Goal: Task Accomplishment & Management: Complete application form

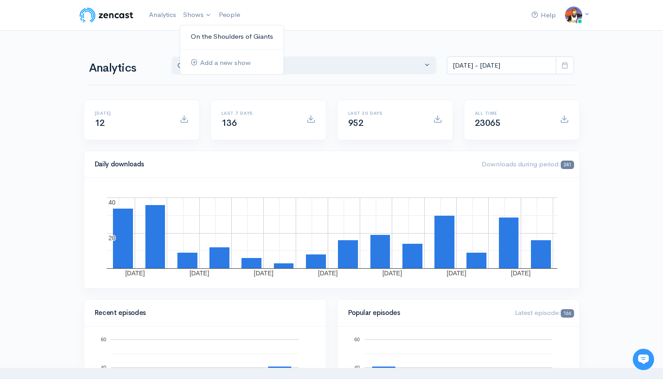
click at [211, 38] on link "On the Shoulders of Giants" at bounding box center [232, 37] width 104 height 16
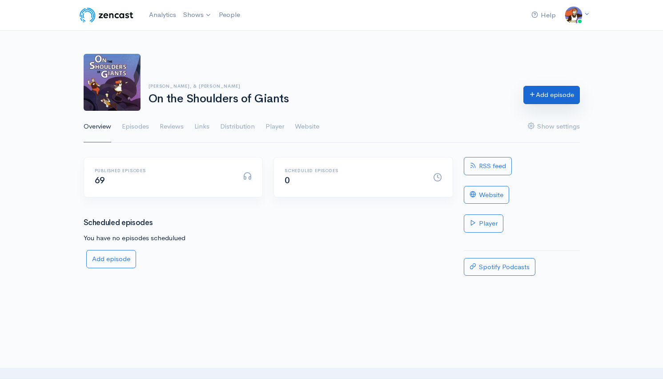
click at [549, 101] on link "Add episode" at bounding box center [551, 95] width 56 height 18
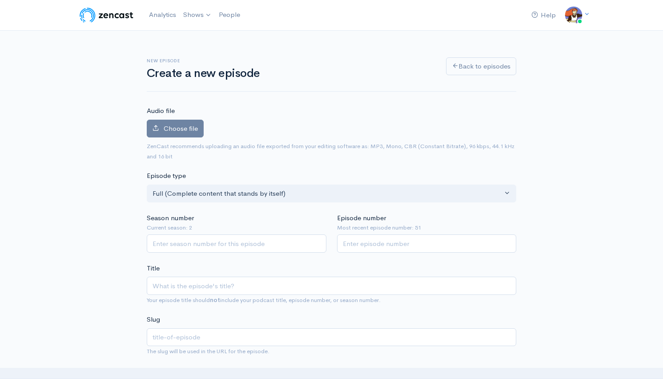
scroll to position [154, 0]
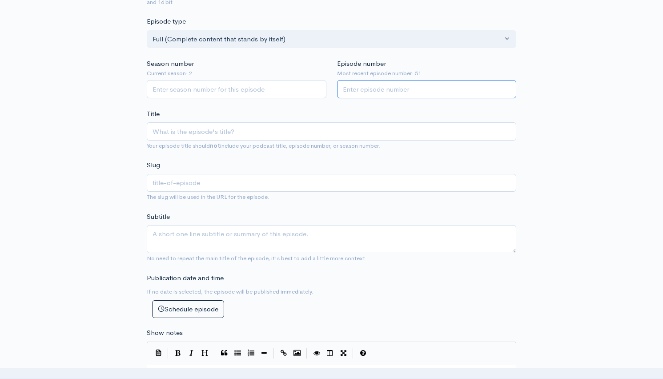
click at [414, 93] on input "Episode number" at bounding box center [427, 89] width 180 height 18
type input "70"
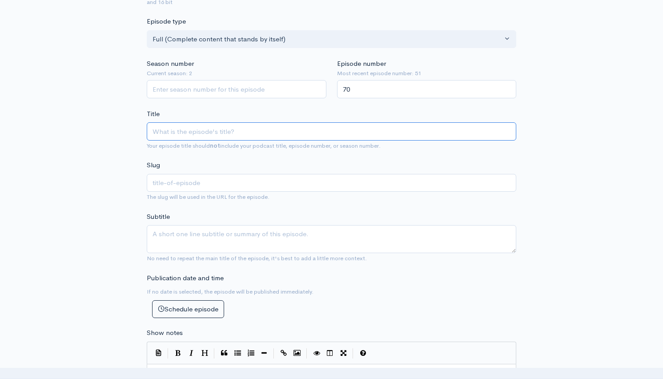
click at [270, 133] on input "Title" at bounding box center [331, 131] width 369 height 18
type input "0"
type input "00"
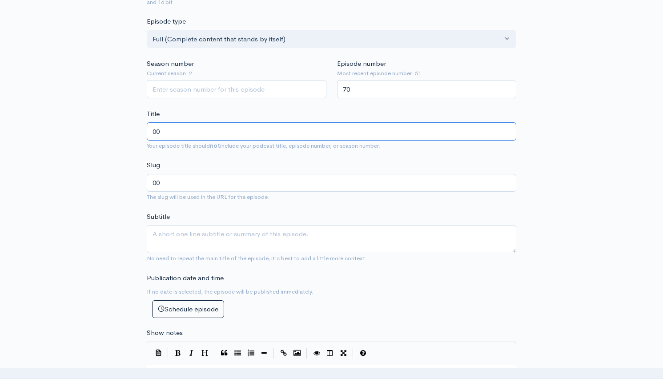
type input "005"
type input "0057"
type input "0057 - B"
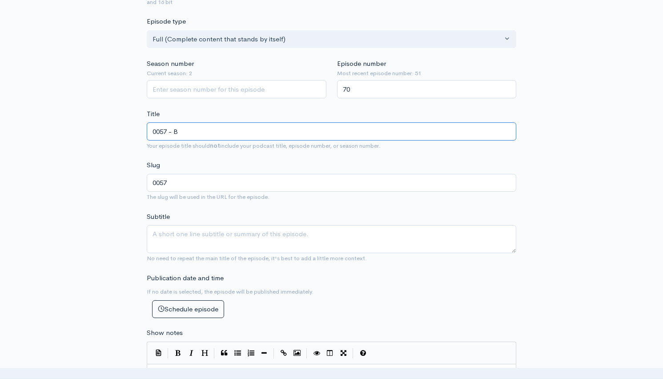
type input "0057-b"
type input "0057 - Big"
type input "0057-big"
type input "0057 - Big O"
type input "0057-big-o"
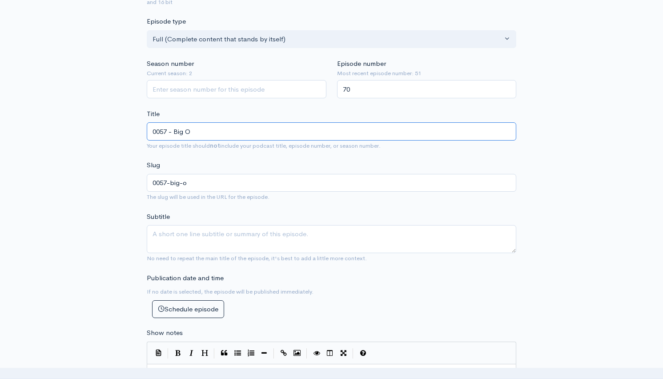
type input "0057 - Big O P"
type input "0057-big-o-p"
type input "0057 - Big O Par"
type input "0057-big-o-par"
type input "0057 - Big O Part"
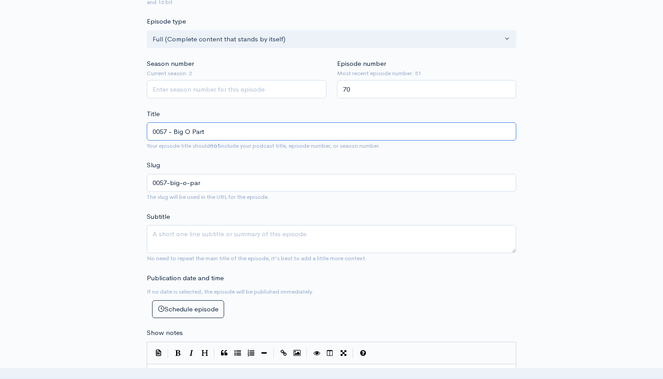
type input "0057-big-o-part"
type input "0057 - Big O Part 1"
type input "0057-big-o-part-1"
type input "0057 - Big O Part 1 f"
type input "0057-big-o-part-1-f"
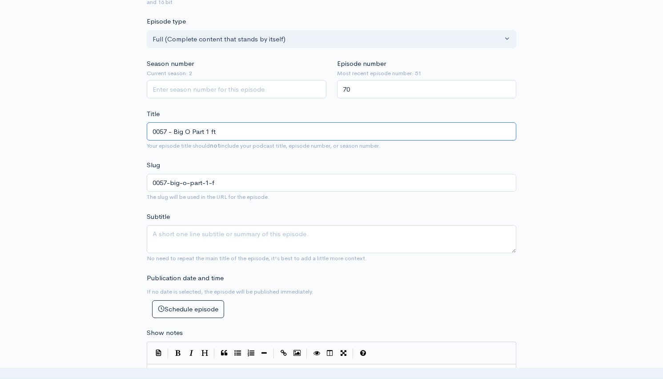
type input "0057 - Big O Part 1 ft."
type input "0057-big-o-part-1-ft"
type input "0057 - Big O Part 1 ft. S"
type input "0057-big-o-part-1-ft-s"
type input "0057 - Big O Part 1 ft. Ste"
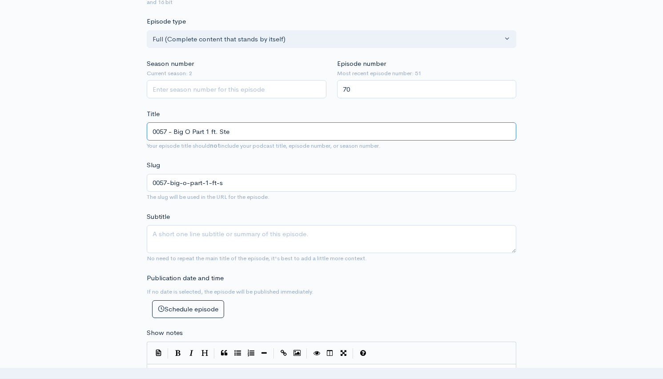
type input "0057-big-o-part-1-ft-ste"
type input "0057 - Big O Part 1 ft. Step"
type input "0057-big-o-part-1-ft-step"
type input "0057 - Big O Part 1 ft. [GEOGRAPHIC_DATA]"
type input "0057-big-o-part-1-ft-stephe"
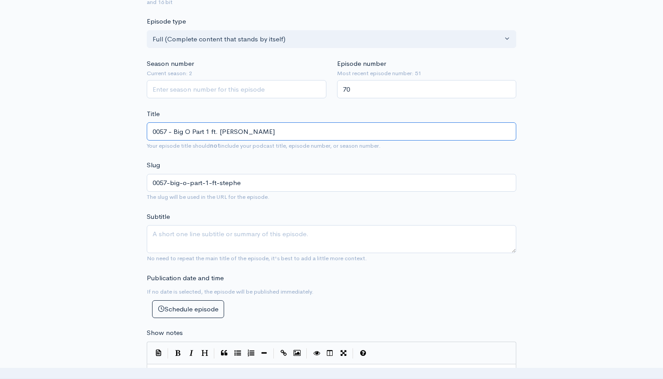
type input "0057 - Big O Part 1 ft. [PERSON_NAME]"
type input "0057-big-o-part-1-ft-[PERSON_NAME]"
type input "0057 - Big O Part 1 ft. [PERSON_NAME]"
type input "0057-big-o-part-1-ft-[PERSON_NAME]"
type input "0057 - Big O Part 1 ft. [PERSON_NAME]"
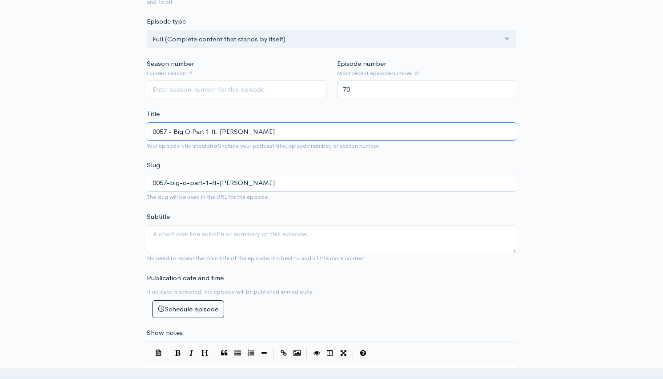
type input "0057-big-o-part-1-ft-[PERSON_NAME]-her"
type input "0057 - Big O Part 1 ft. [PERSON_NAME]"
type input "0057-big-o-part-1-ft-[PERSON_NAME]-hero"
click at [210, 130] on input "0057 - Big O Part 1 ft. [PERSON_NAME]" at bounding box center [331, 131] width 369 height 18
type input "0057 - Big O Part 1 (1 ft. [PERSON_NAME]"
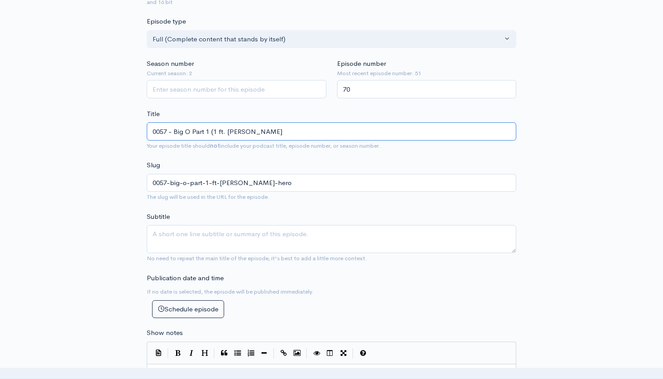
type input "0057-big-o-part-1-1-ft-[PERSON_NAME]"
type input "0057 - Big O Part 1 (19 ft. [PERSON_NAME]"
type input "0057-big-o-part-1-19-ft-[PERSON_NAME]"
type input "0057 - Big O Part 1 (199 ft. [PERSON_NAME]"
type input "0057-big-o-part-1-199-ft-[PERSON_NAME]"
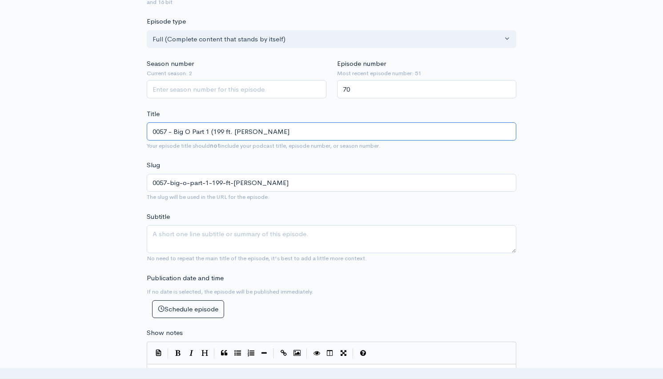
type input "0057 - Big O Part 1 (1999 ft. [PERSON_NAME]"
type input "0057-big-o-part-1-1999-ft-[PERSON_NAME]"
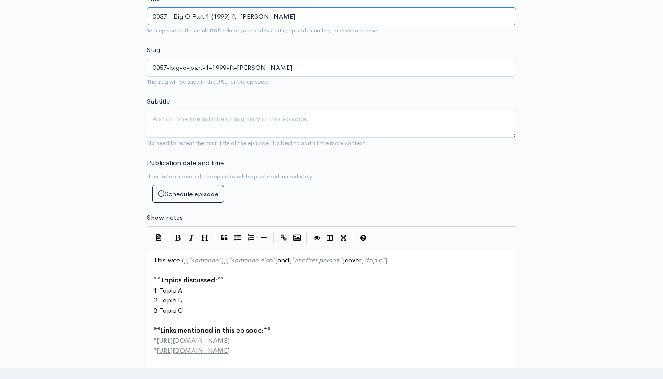
scroll to position [309, 0]
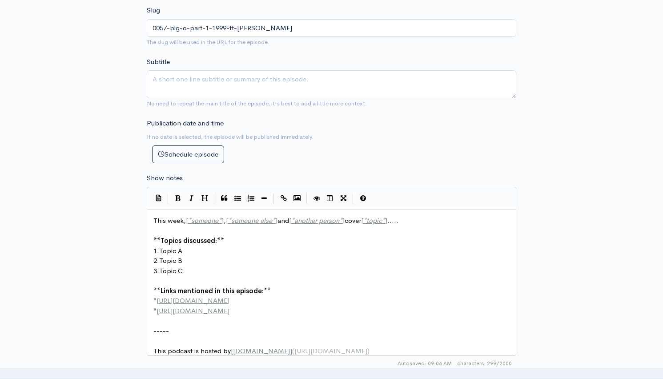
type input "0057 - Big O Part 1 (1999) ft. [PERSON_NAME]"
type textarea "This week, [*someone*], [*someone else*] and [*another person*] cover [*topic*]…"
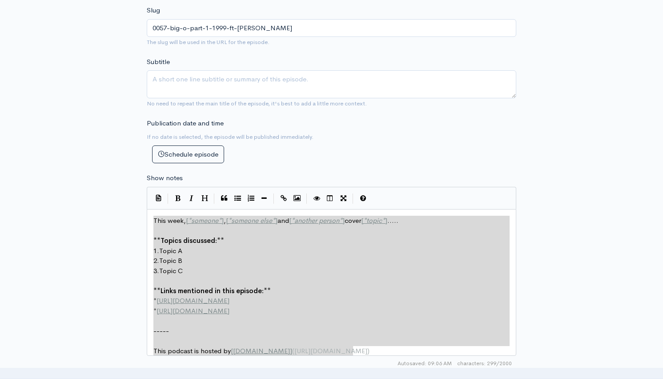
drag, startPoint x: 152, startPoint y: 219, endPoint x: 487, endPoint y: 415, distance: 388.4
paste textarea
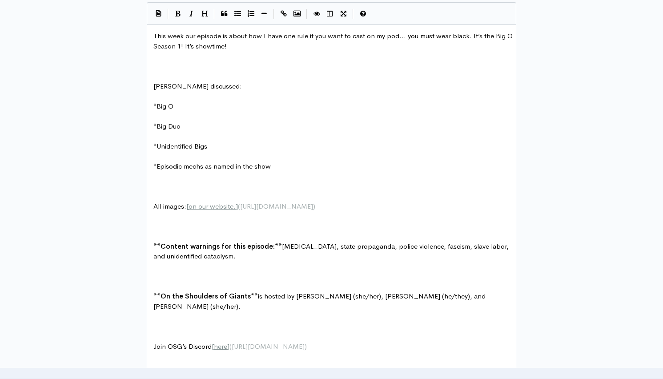
scroll to position [396, 0]
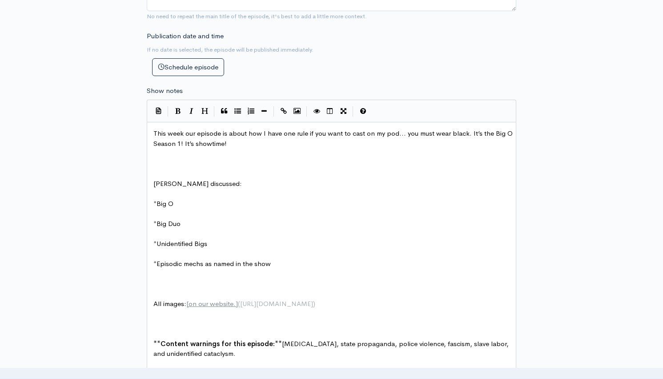
click at [184, 158] on pre "​" at bounding box center [335, 153] width 366 height 10
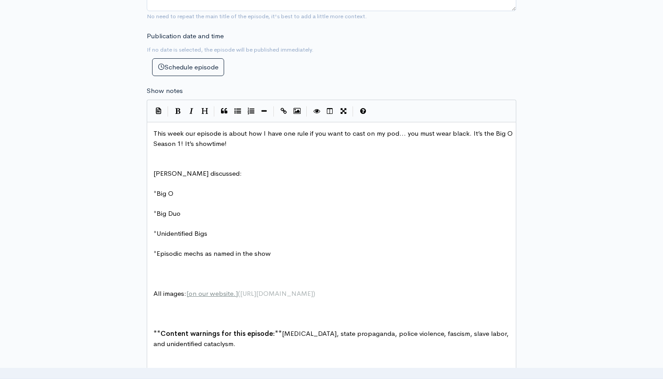
click at [188, 270] on pre at bounding box center [335, 274] width 366 height 10
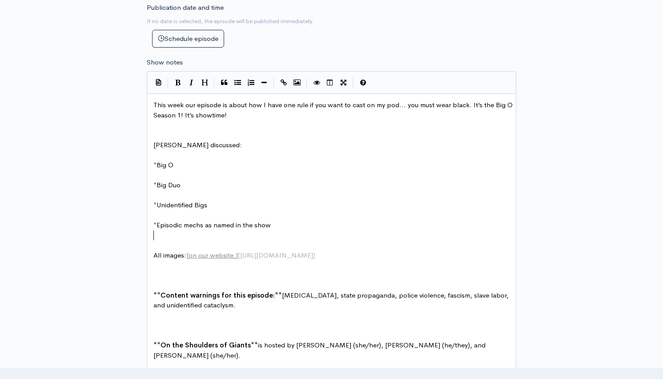
scroll to position [430, 0]
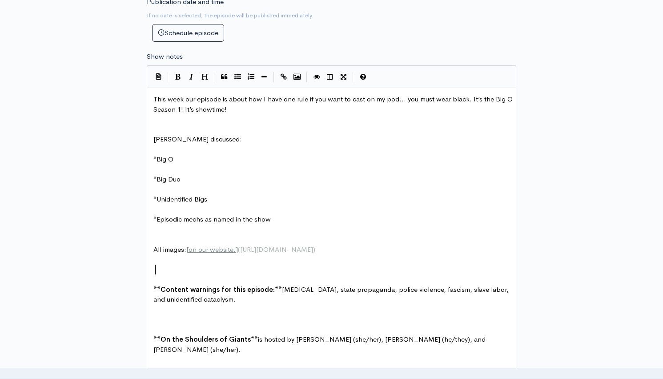
click at [199, 269] on pre at bounding box center [335, 270] width 366 height 10
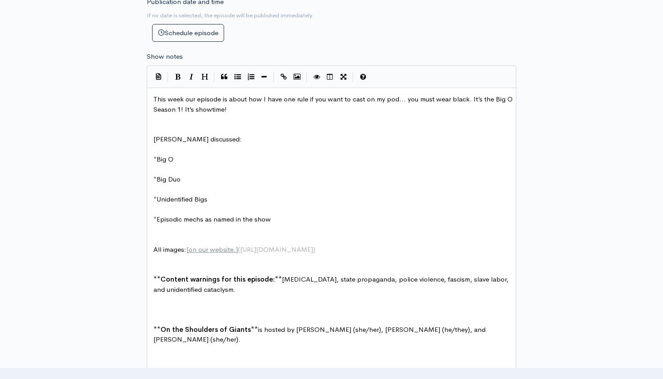
scroll to position [442, 0]
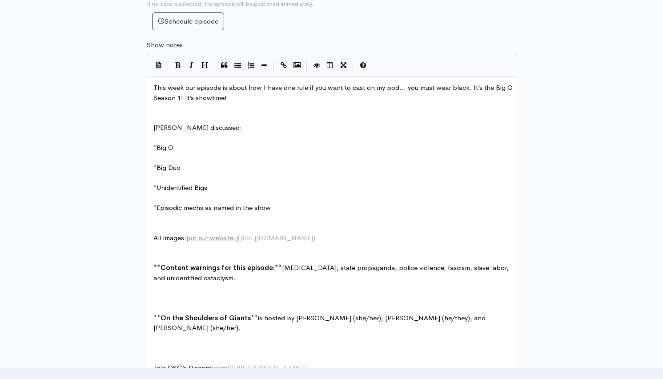
click at [175, 296] on pre at bounding box center [335, 298] width 366 height 10
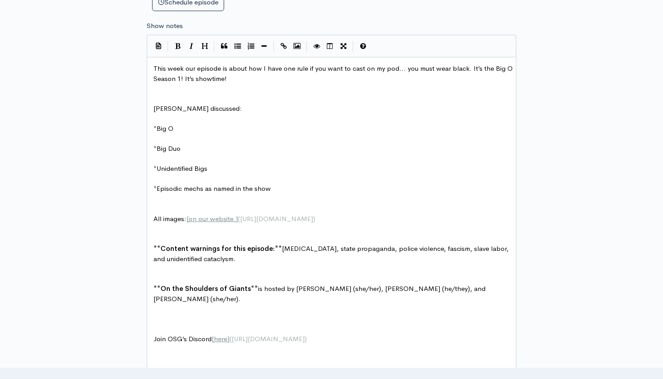
scroll to position [476, 0]
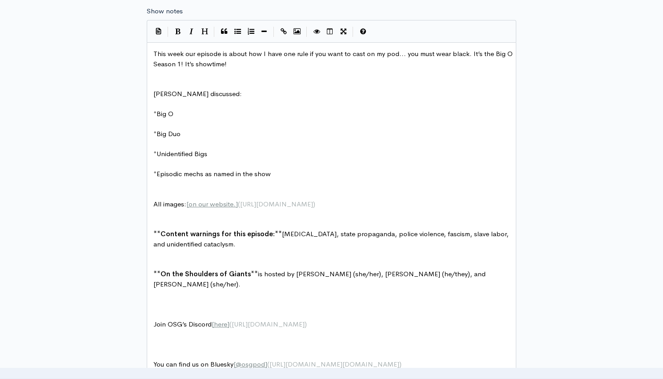
click at [180, 309] on pre "​" at bounding box center [335, 314] width 366 height 10
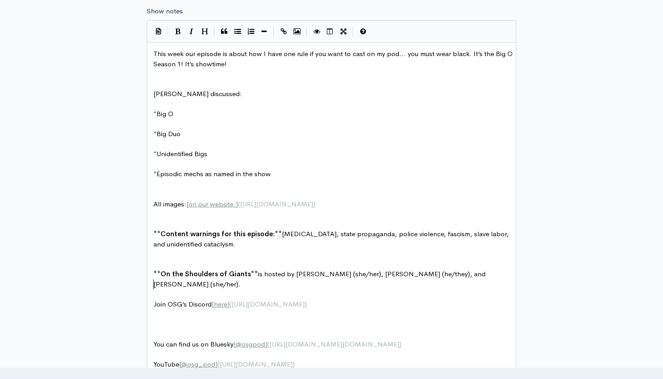
click at [185, 319] on pre at bounding box center [335, 324] width 366 height 10
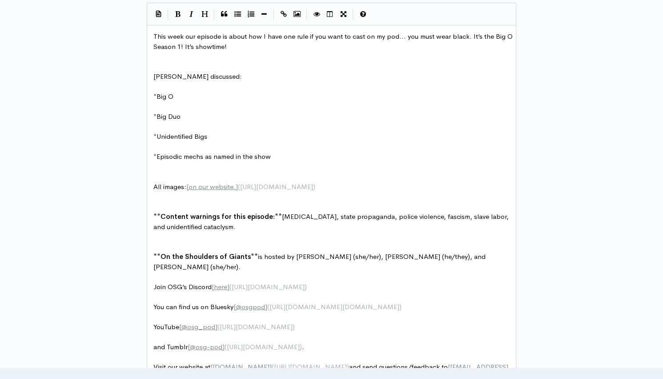
scroll to position [566, 0]
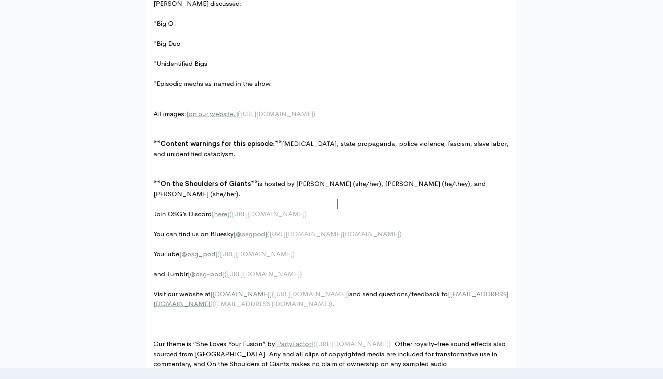
click at [429, 229] on pre "You can find us on Bluesky [ @osgpod ] ( [URL][DOMAIN_NAME][DOMAIN_NAME] )" at bounding box center [335, 234] width 366 height 10
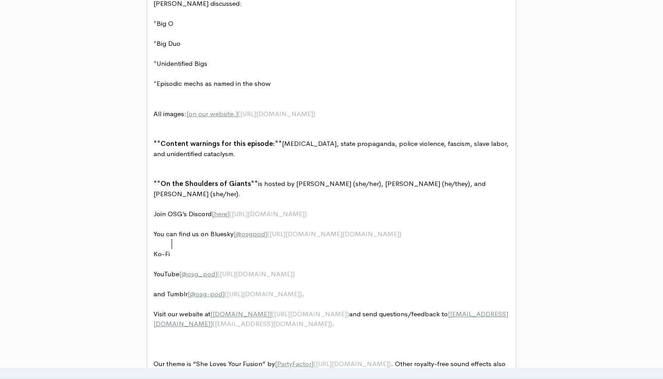
scroll to position [3, 20]
type textarea "Ko-Fi [osgpod]()"
type textarea "https:L"
type textarea "//[DOMAIN_NAME][URL]"
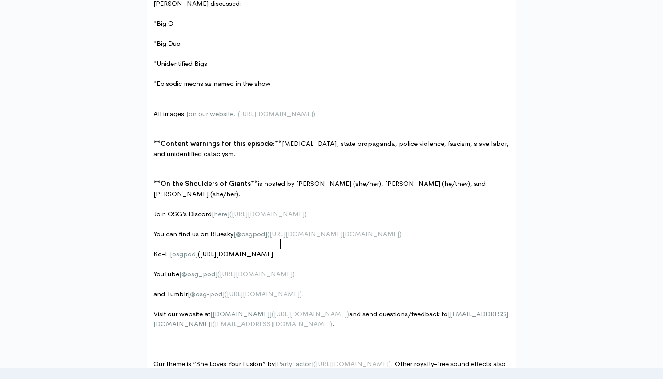
type textarea "osgpod)"
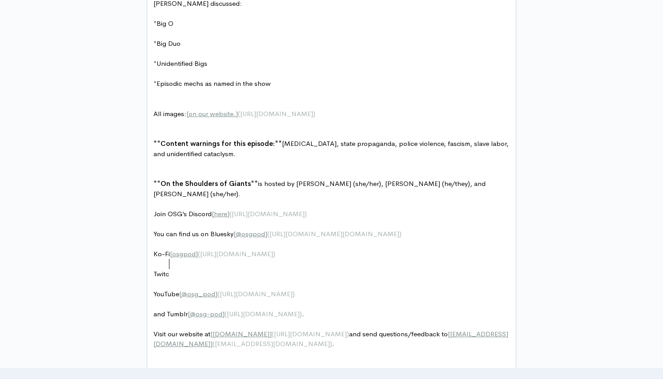
scroll to position [3, 20]
type textarea "Twitch [osg_pod_"
type textarea "](twitc"
type textarea "[URL]."
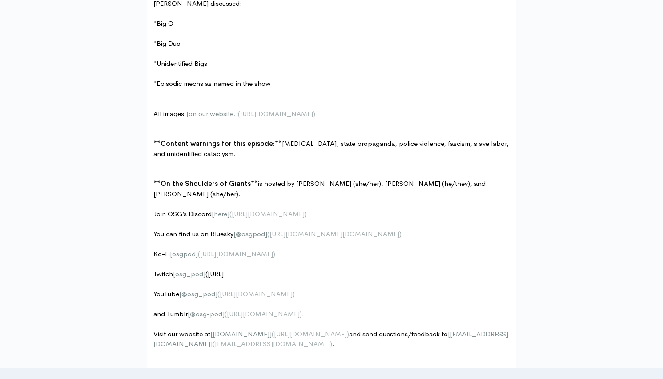
scroll to position [3, 49]
type textarea ".tv."
type textarea "/osg_pod)"
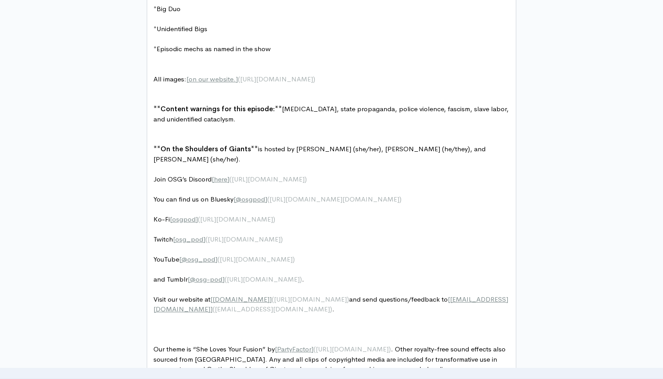
scroll to position [606, 0]
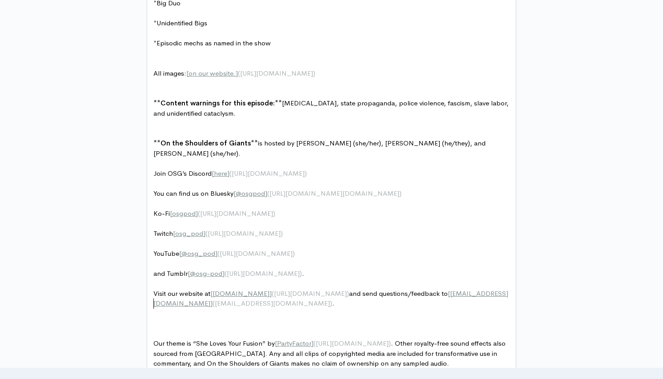
click at [190, 309] on pre "​" at bounding box center [335, 314] width 366 height 10
click at [208, 318] on pre at bounding box center [335, 323] width 366 height 10
type textarea "Check out Giant Robot FM over at"
type textarea "at"
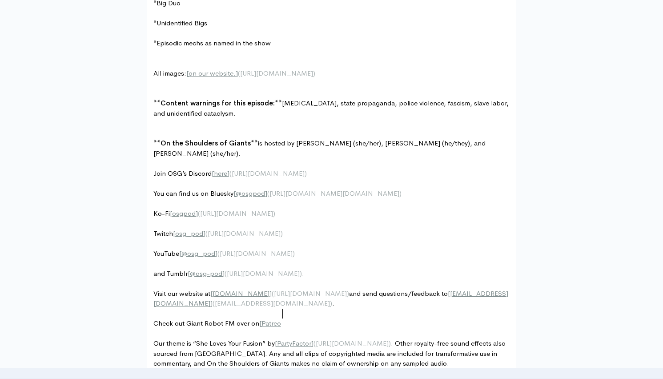
scroll to position [3, 34]
type textarea "on [Patreon}"
type textarea "](patr"
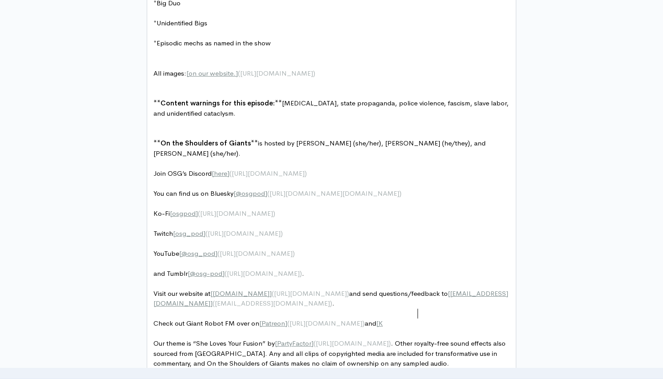
type textarea "[URL][DOMAIN_NAME]) and [Ko0"
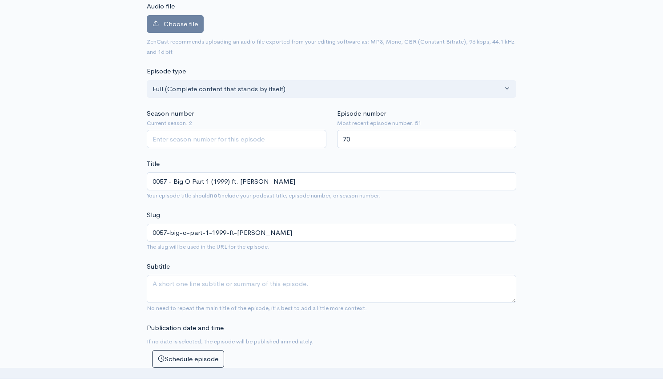
scroll to position [48, 0]
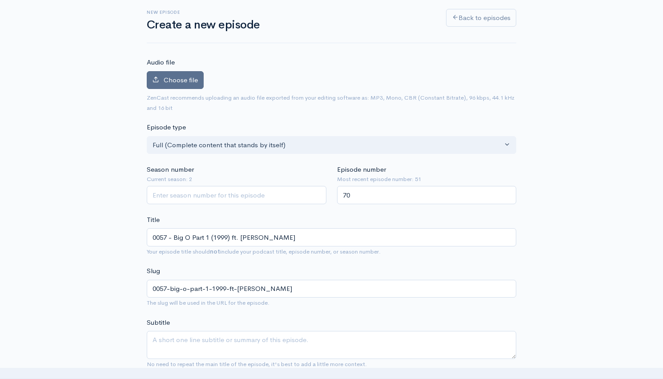
type textarea "-Fi]([URL][DOMAIN_NAME])"
click at [189, 72] on label "Choose file" at bounding box center [175, 80] width 57 height 18
click at [0, 0] on input "Choose file" at bounding box center [0, 0] width 0 height 0
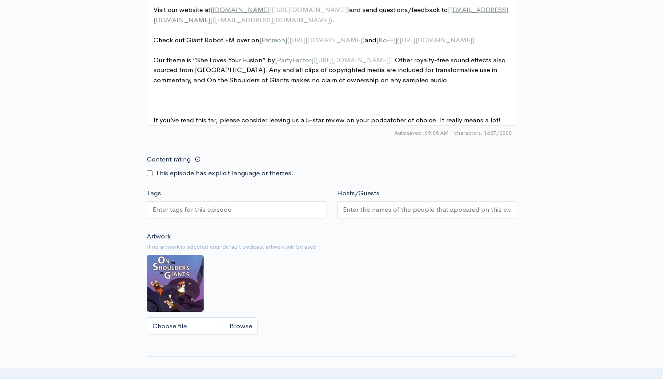
scroll to position [951, 0]
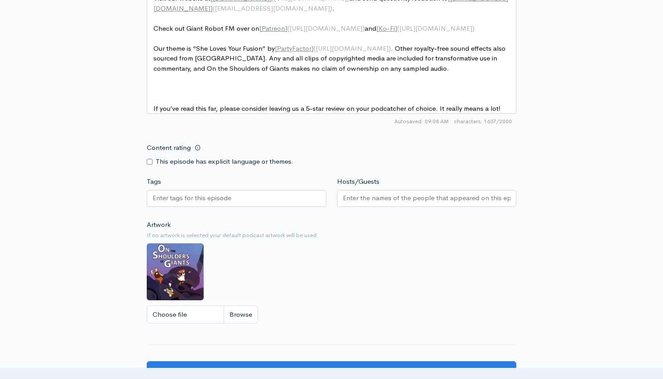
click at [233, 167] on label "This episode has explicit language or themes." at bounding box center [225, 161] width 138 height 10
click at [148, 165] on input "Content rating" at bounding box center [150, 162] width 6 height 6
checkbox input "true"
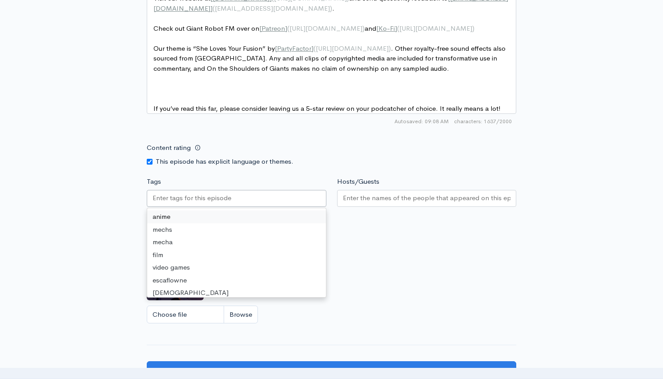
click at [227, 203] on input "Tags" at bounding box center [192, 198] width 80 height 10
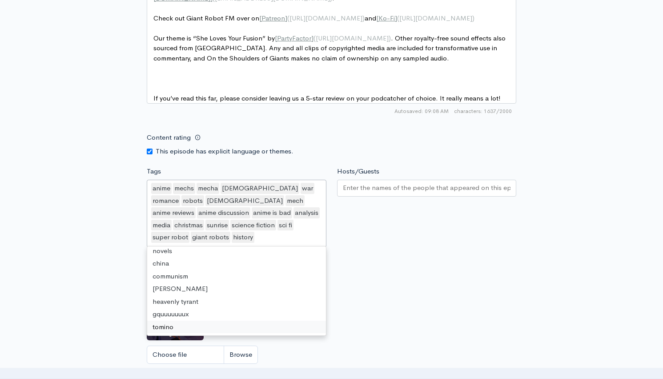
scroll to position [967, 0]
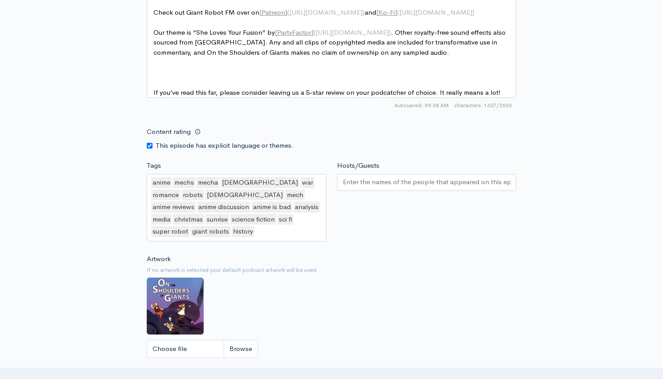
click at [366, 187] on input "Hosts/Guests" at bounding box center [427, 182] width 168 height 10
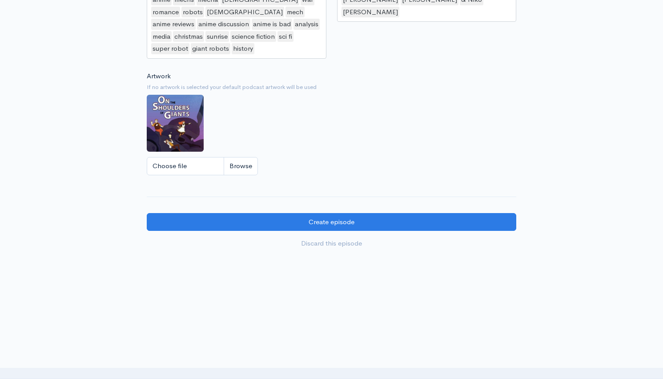
scroll to position [1155, 0]
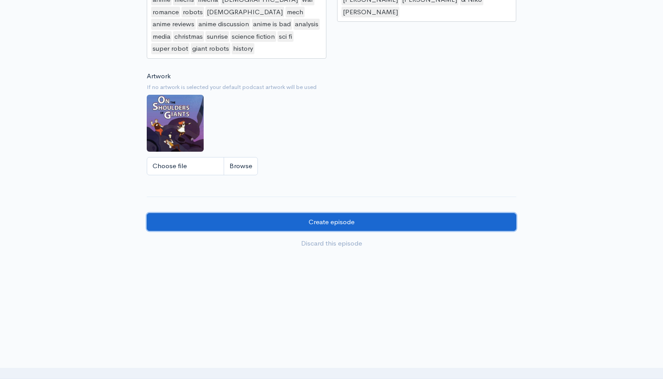
click at [423, 223] on input "Create episode" at bounding box center [331, 222] width 369 height 18
